Goal: Transaction & Acquisition: Purchase product/service

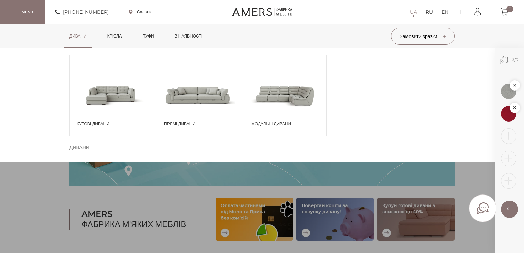
click at [112, 116] on span at bounding box center [111, 95] width 82 height 48
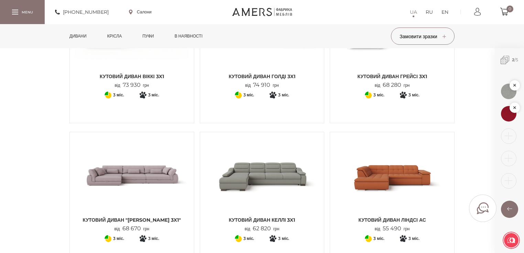
scroll to position [770, 0]
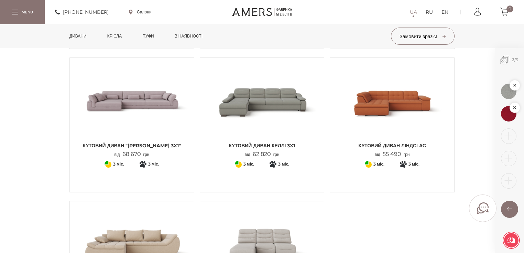
click at [154, 140] on link "Кутовий Диван "Джемма 3x1" від 68 670 грн" at bounding box center [132, 110] width 114 height 94
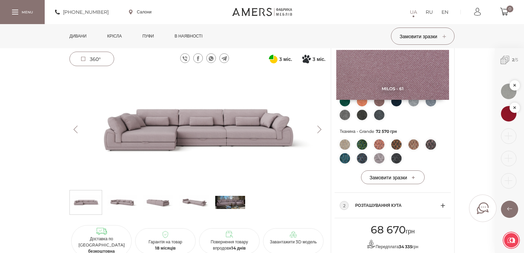
scroll to position [192, 0]
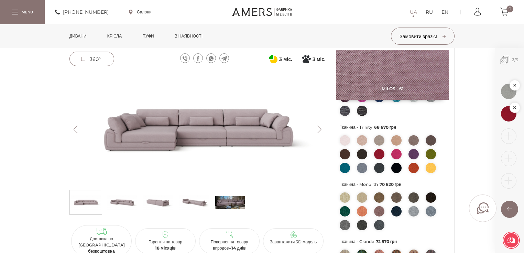
click at [77, 39] on link "Дивани" at bounding box center [77, 36] width 27 height 24
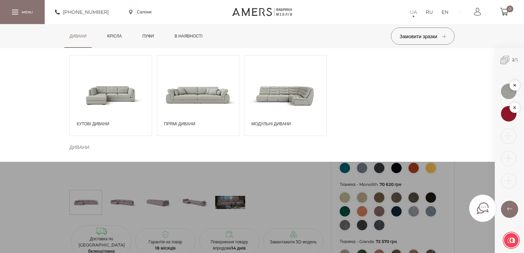
click at [98, 125] on span "Кутові дивани" at bounding box center [112, 124] width 71 height 6
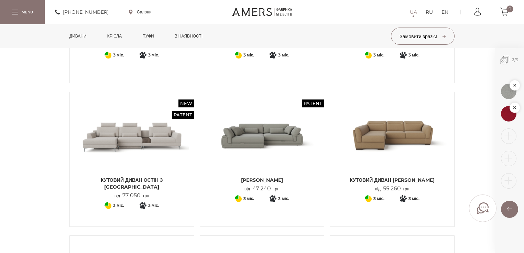
scroll to position [165, 0]
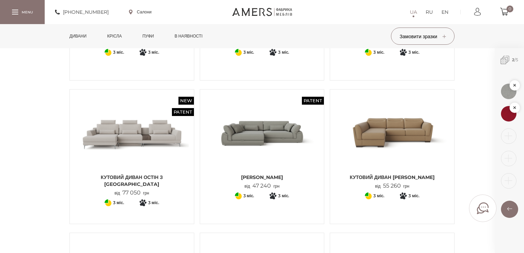
click at [293, 174] on span "Кутовий Диван ДЖЕММА" at bounding box center [262, 176] width 114 height 7
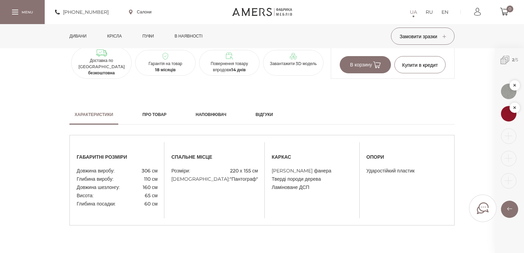
scroll to position [522, 0]
